Goal: Communication & Community: Connect with others

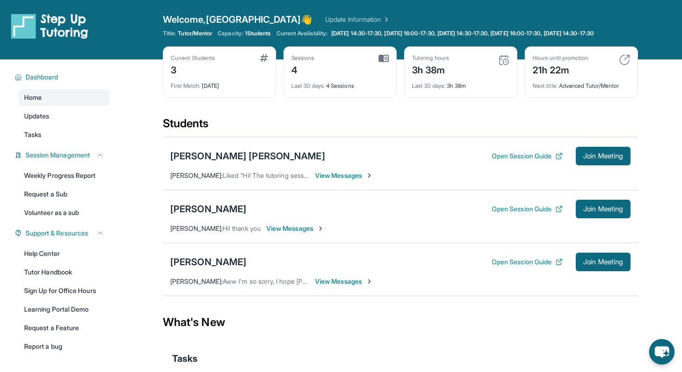
scroll to position [32, 0]
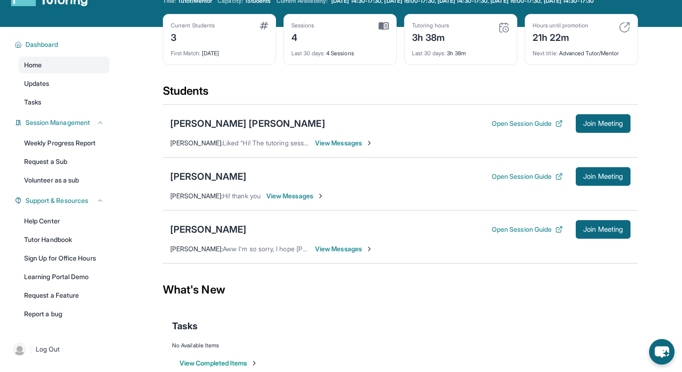
click at [348, 253] on span "View Messages" at bounding box center [344, 248] width 58 height 9
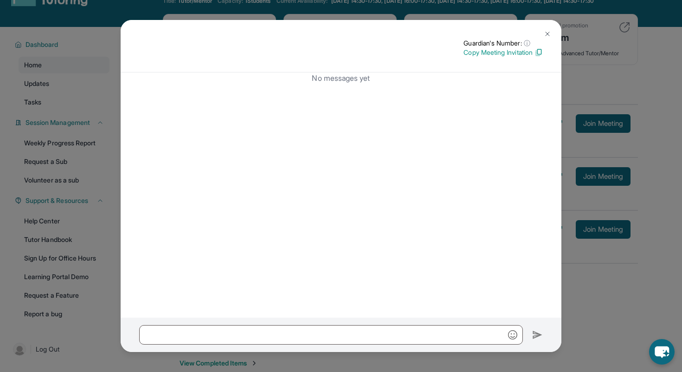
click at [532, 56] on p "Copy Meeting Invitation" at bounding box center [503, 52] width 79 height 9
click at [546, 37] on img at bounding box center [547, 33] width 7 height 7
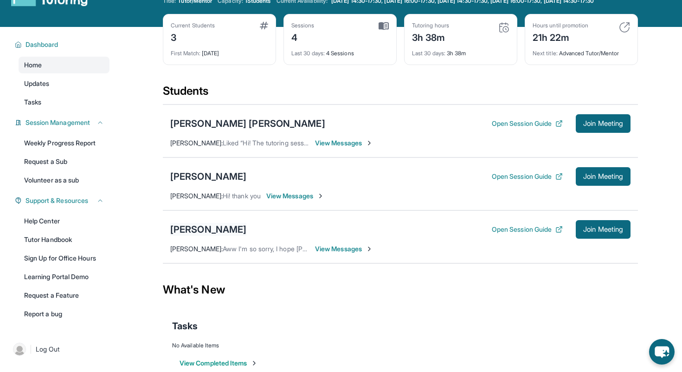
click at [204, 236] on div "[PERSON_NAME]" at bounding box center [208, 229] width 76 height 13
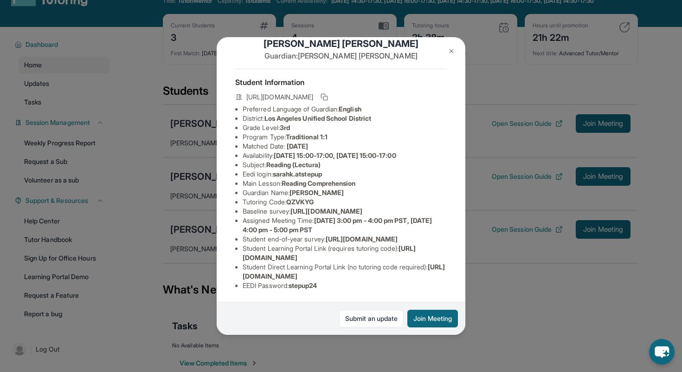
scroll to position [0, 0]
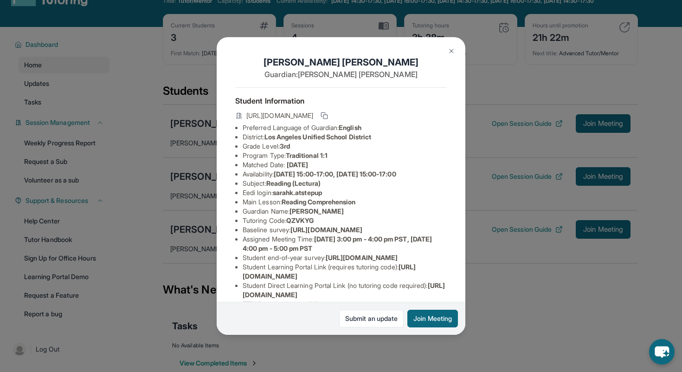
click at [305, 220] on span "QZVKYG" at bounding box center [299, 220] width 27 height 8
copy span "QZVKYG"
click at [452, 53] on img at bounding box center [451, 50] width 7 height 7
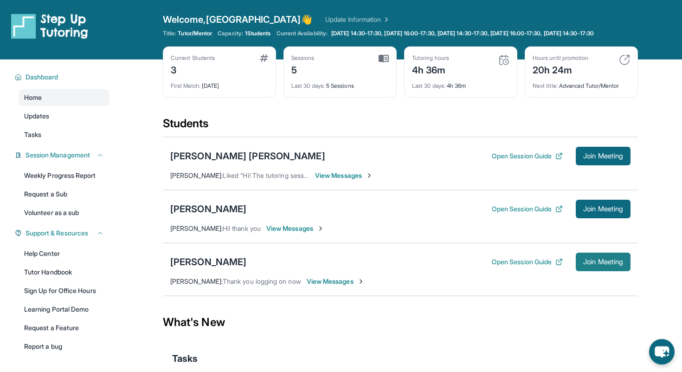
click at [601, 265] on span "Join Meeting" at bounding box center [603, 262] width 40 height 6
click at [527, 265] on button "Open Session Guide" at bounding box center [527, 261] width 71 height 9
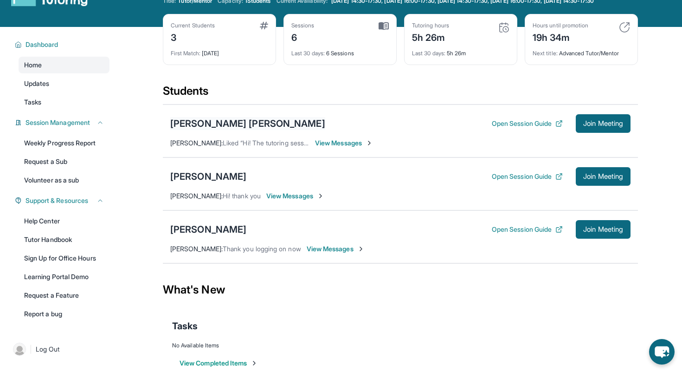
click at [225, 126] on div "[PERSON_NAME] [PERSON_NAME]" at bounding box center [247, 123] width 155 height 13
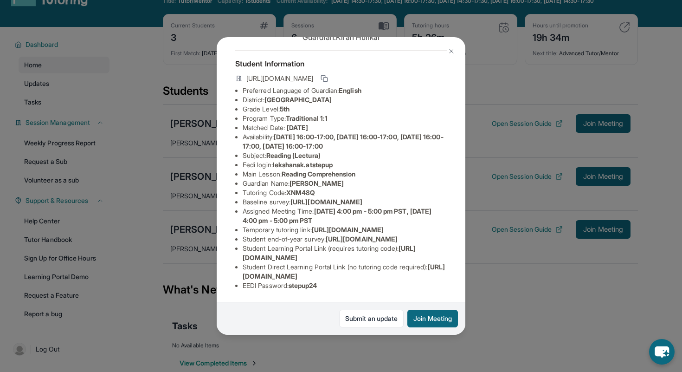
scroll to position [121, 0]
click at [532, 303] on div "[PERSON_NAME] [PERSON_NAME] Guardian: [PERSON_NAME] Student Information [URL][D…" at bounding box center [341, 186] width 682 height 372
